Goal: Task Accomplishment & Management: Manage account settings

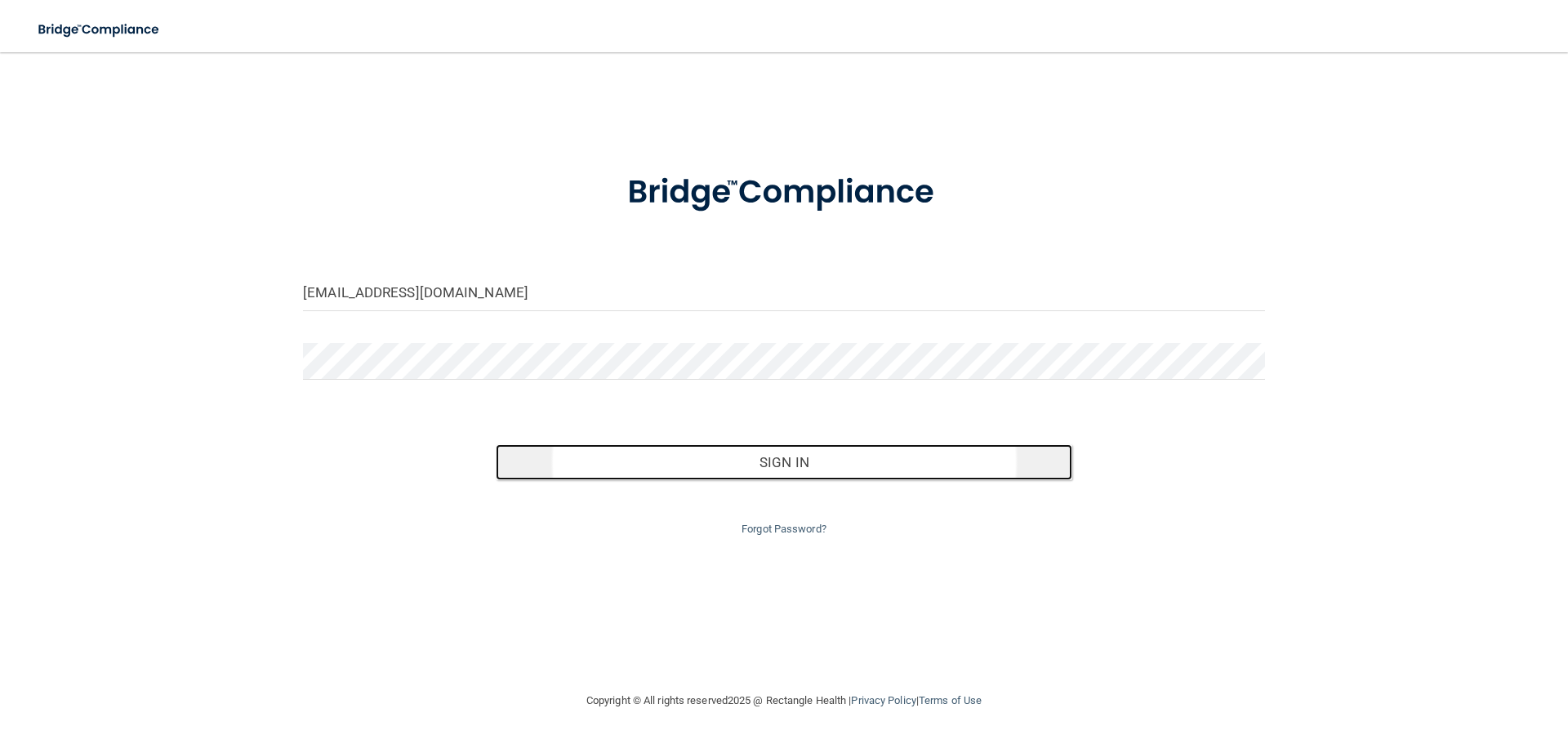
click at [671, 460] on button "Sign In" at bounding box center [784, 463] width 577 height 36
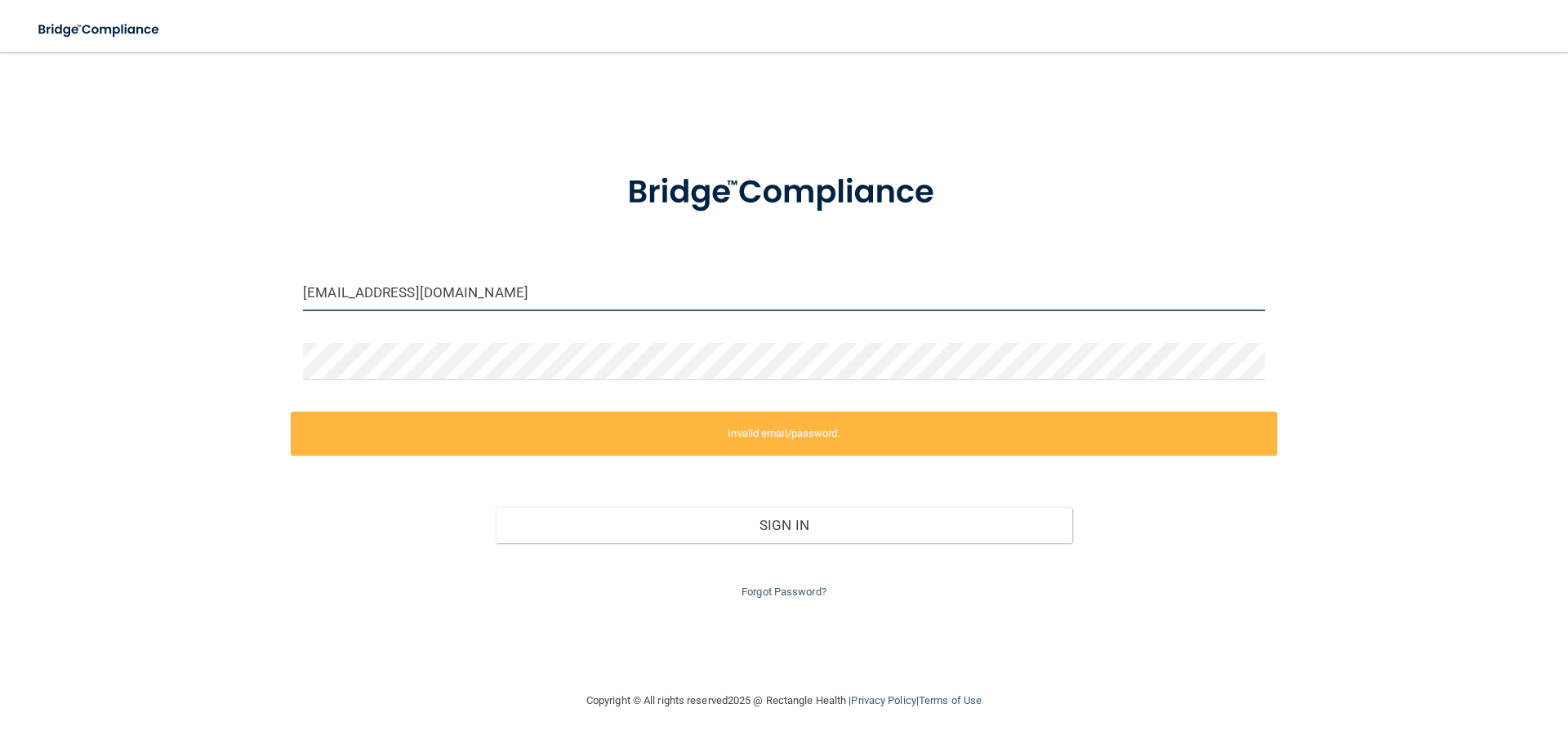
drag, startPoint x: 529, startPoint y: 301, endPoint x: 0, endPoint y: 289, distance: 529.1
click at [0, 289] on main "[EMAIL_ADDRESS][DOMAIN_NAME] Invalid email/password. You don't have permission …" at bounding box center [784, 398] width 1568 height 692
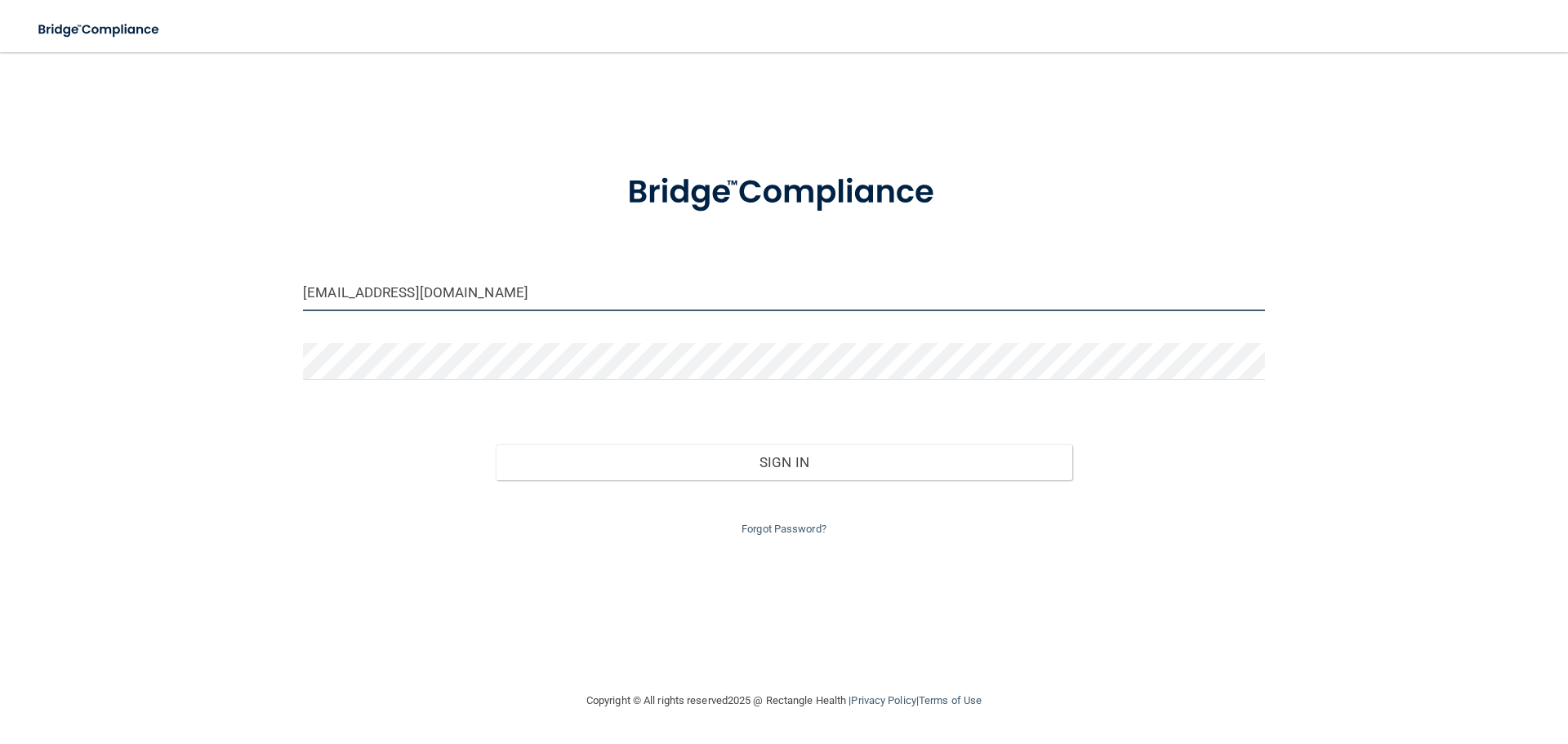
type input "[EMAIL_ADDRESS][DOMAIN_NAME]"
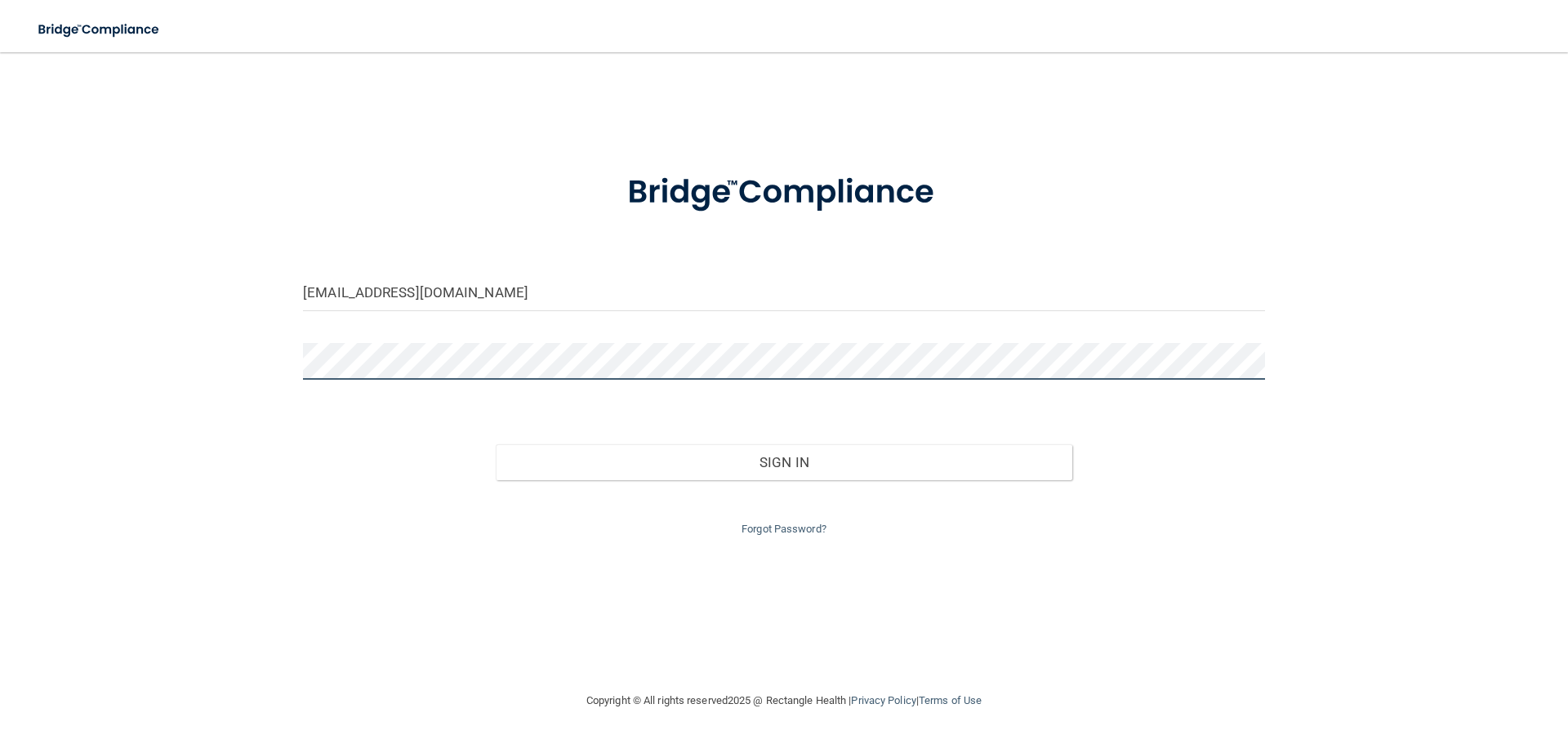
click at [0, 326] on main "[EMAIL_ADDRESS][DOMAIN_NAME] Invalid email/password. You don't have permission …" at bounding box center [784, 398] width 1568 height 692
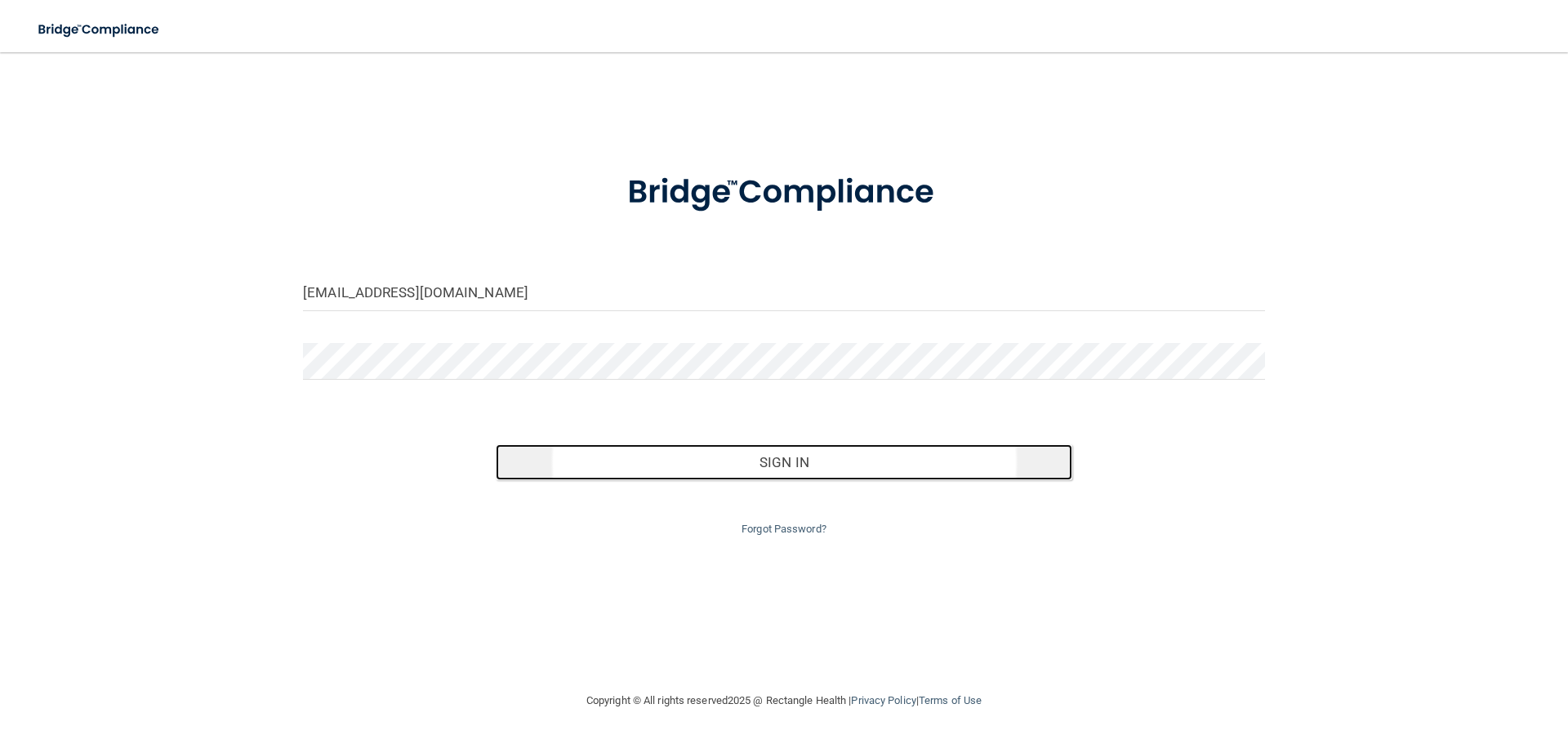
click at [767, 453] on button "Sign In" at bounding box center [784, 463] width 577 height 36
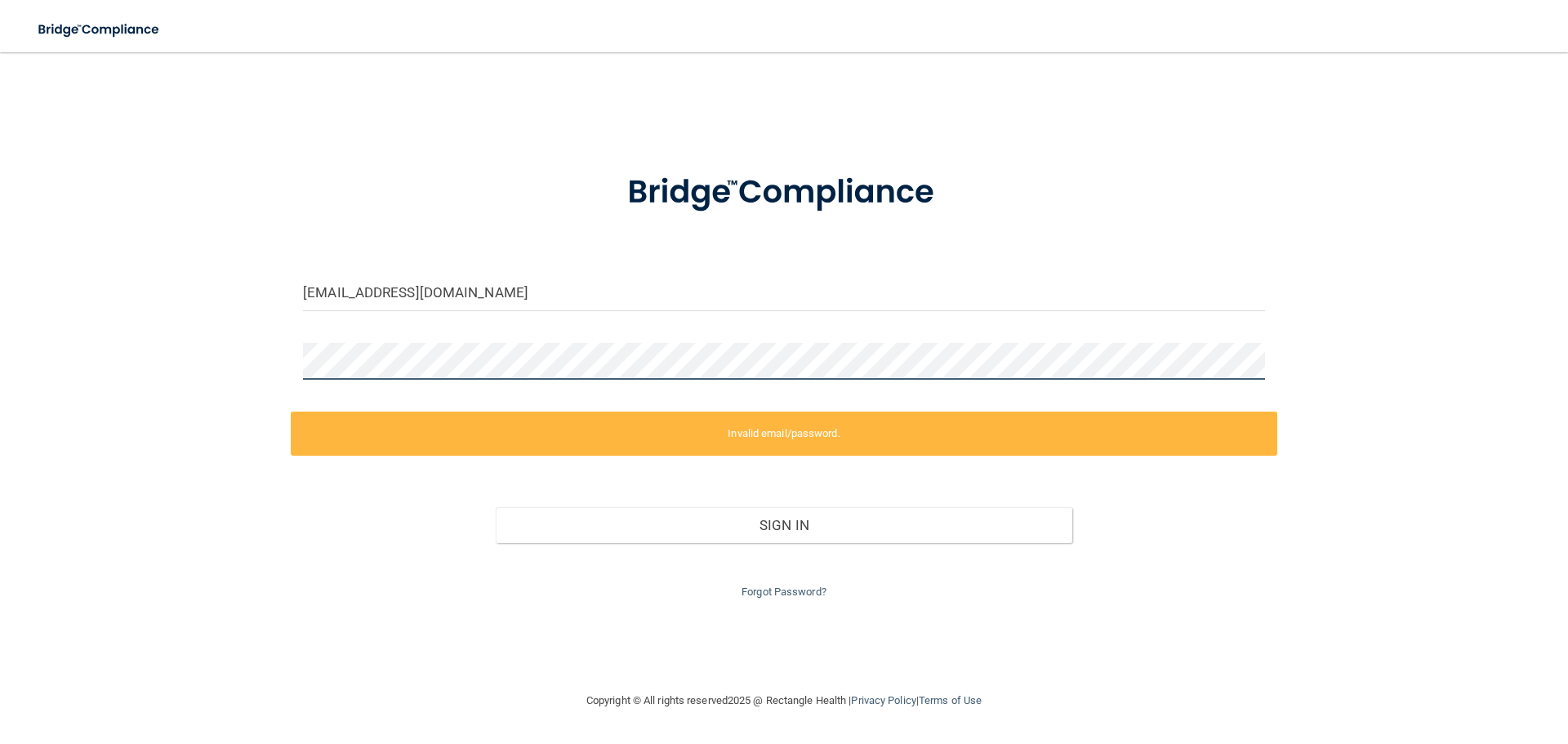
click at [0, 262] on main "[EMAIL_ADDRESS][DOMAIN_NAME] Invalid email/password. You don't have permission …" at bounding box center [784, 398] width 1568 height 692
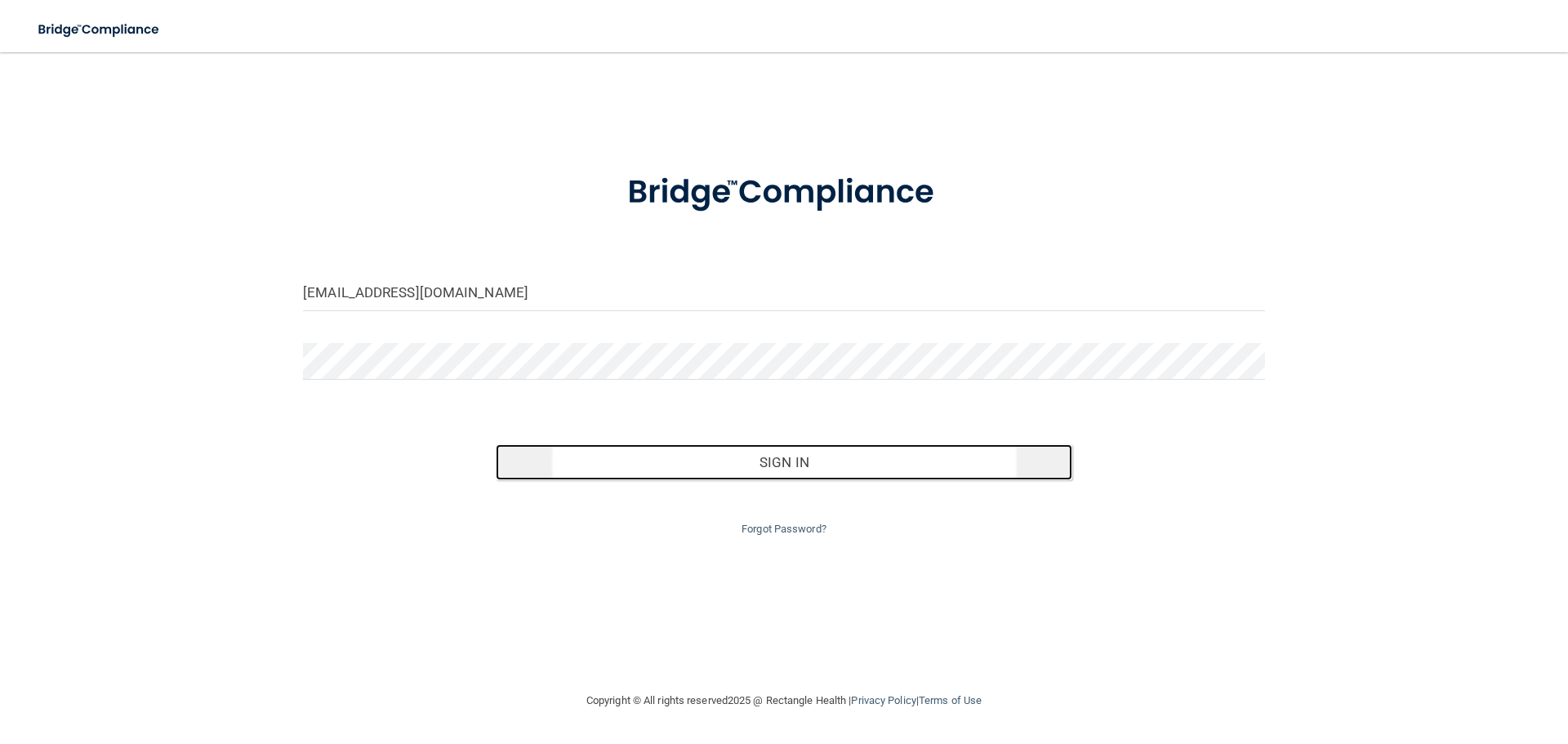
click at [632, 461] on button "Sign In" at bounding box center [784, 463] width 577 height 36
click at [795, 471] on button "Sign In" at bounding box center [784, 463] width 577 height 36
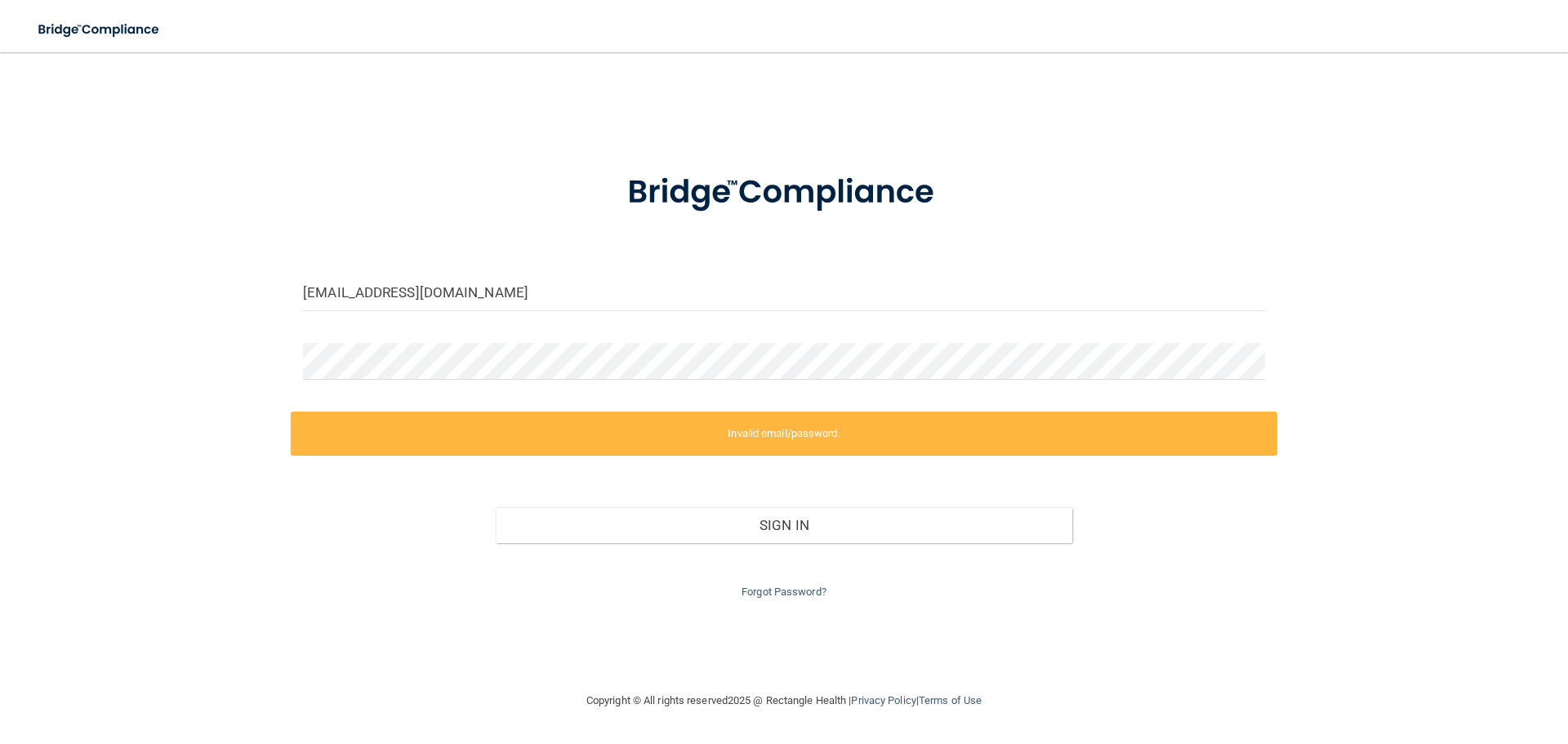
click at [785, 584] on div "Forgot Password?" at bounding box center [783, 572] width 986 height 59
click at [782, 591] on link "Forgot Password?" at bounding box center [784, 592] width 85 height 12
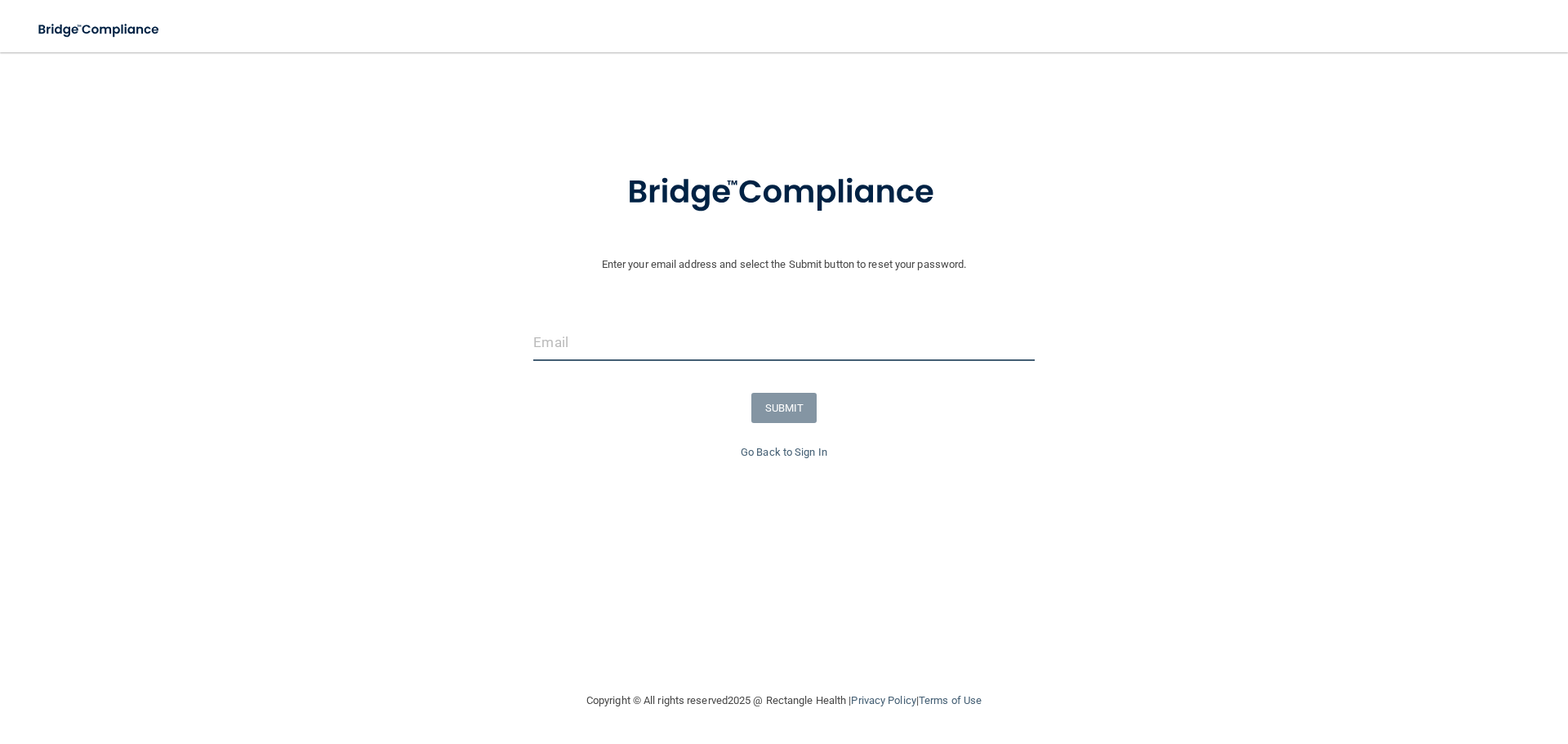
click at [761, 340] on input "email" at bounding box center [783, 342] width 501 height 37
type input "[EMAIL_ADDRESS][DOMAIN_NAME]"
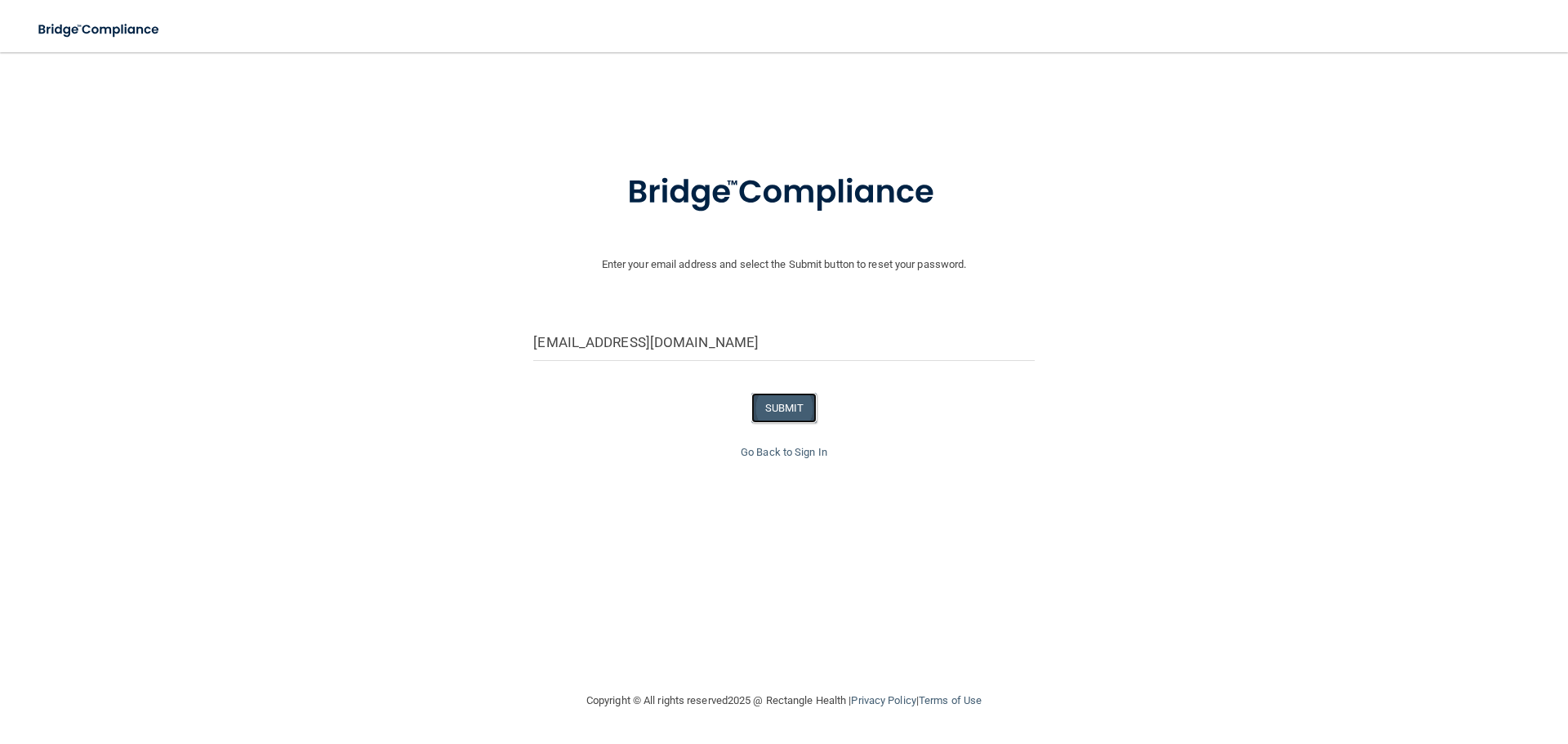
click at [796, 414] on button "SUBMIT" at bounding box center [784, 408] width 66 height 30
